Goal: Navigation & Orientation: Find specific page/section

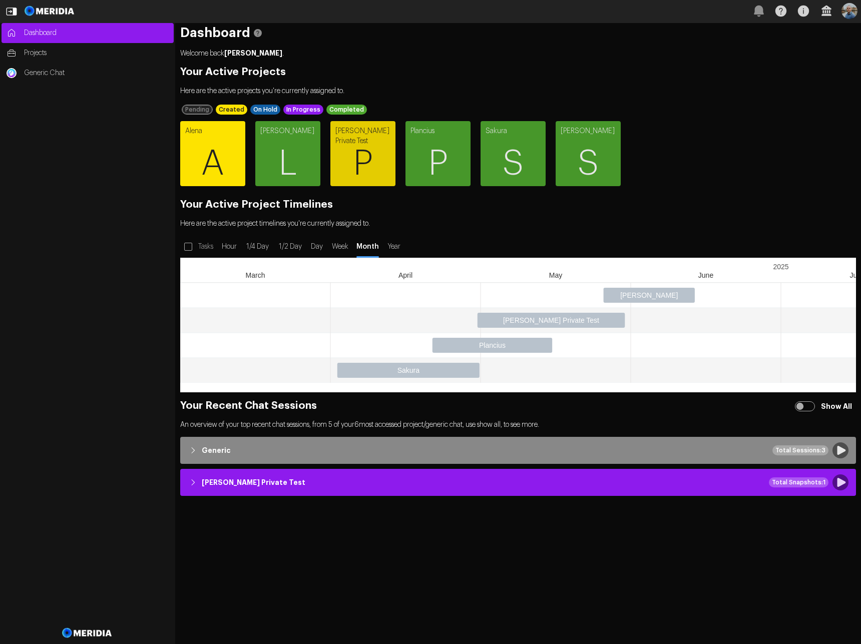
click at [220, 159] on span "A" at bounding box center [212, 164] width 65 height 60
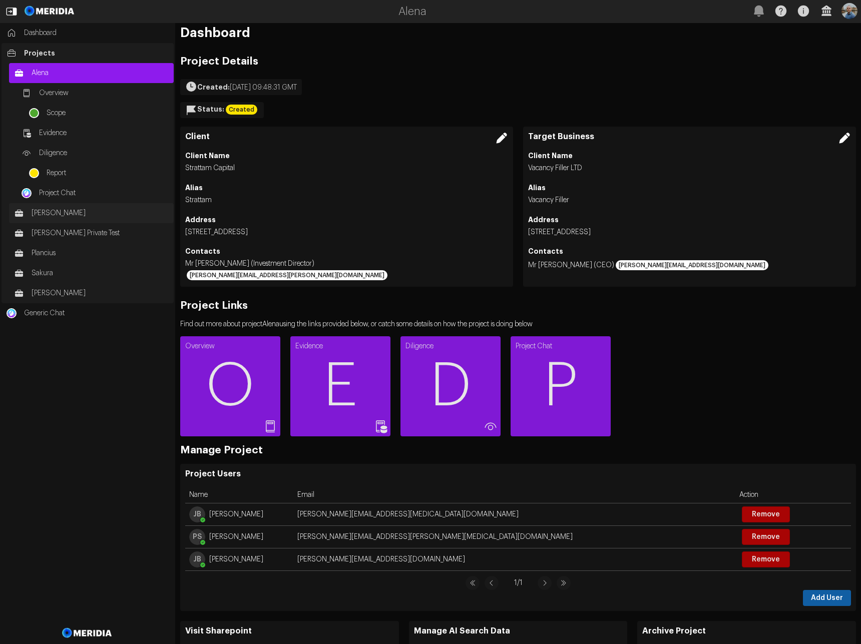
click at [63, 210] on span "[PERSON_NAME]" at bounding box center [100, 213] width 137 height 10
